Goal: Transaction & Acquisition: Purchase product/service

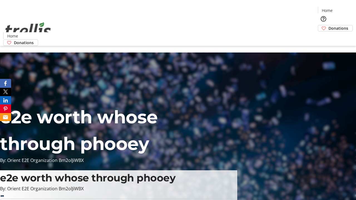
click at [328, 25] on span "Donations" at bounding box center [338, 28] width 20 height 6
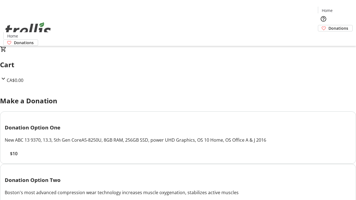
click at [18, 157] on span "$10" at bounding box center [14, 153] width 8 height 7
select select "CA"
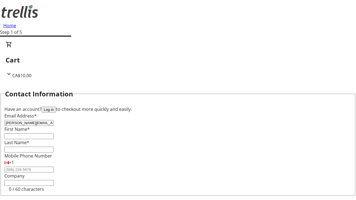
type input "[PERSON_NAME][EMAIL_ADDRESS][DOMAIN_NAME]"
type input "[PERSON_NAME]"
type input "Zieme"
type input "[STREET_ADDRESS][PERSON_NAME]"
type input "Kelowna"
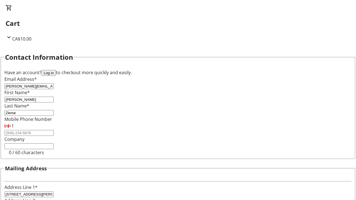
select select "BC"
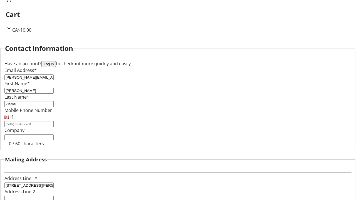
type input "Kelowna"
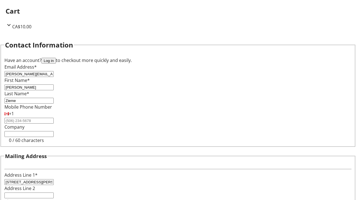
type input "V1Y 0C2"
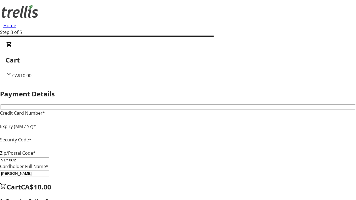
type input "V1Y 0C2"
